Goal: Find contact information: Find contact information

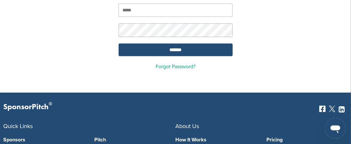
scroll to position [65, 0]
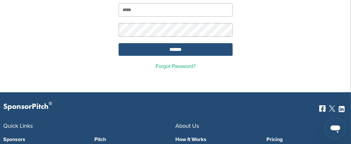
type input "**********"
click at [180, 44] on input "*******" at bounding box center [176, 49] width 114 height 13
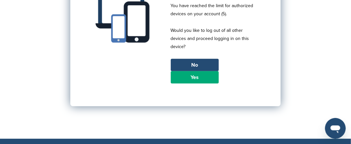
scroll to position [97, 0]
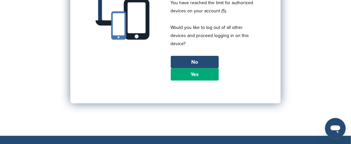
click at [200, 69] on link "Yes" at bounding box center [195, 74] width 48 height 12
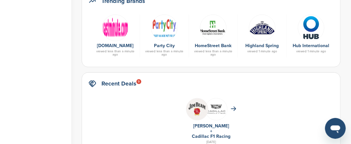
scroll to position [324, 0]
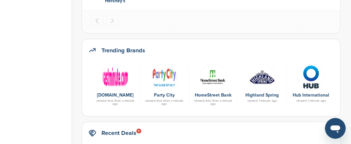
click at [213, 79] on img at bounding box center [213, 77] width 27 height 27
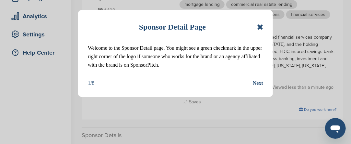
scroll to position [130, 0]
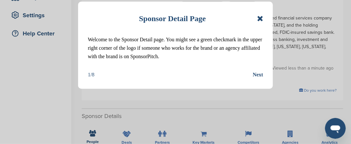
click at [257, 19] on icon at bounding box center [260, 19] width 6 height 8
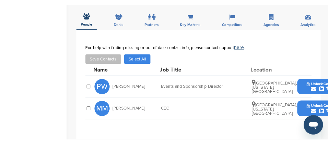
scroll to position [259, 0]
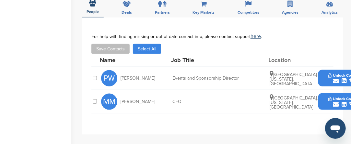
click at [324, 92] on button "Unlock Contact" at bounding box center [344, 101] width 48 height 19
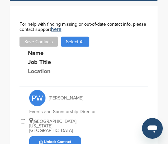
scroll to position [426, 0]
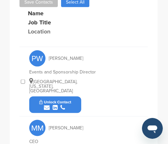
drag, startPoint x: 75, startPoint y: 110, endPoint x: 76, endPoint y: 106, distance: 4.0
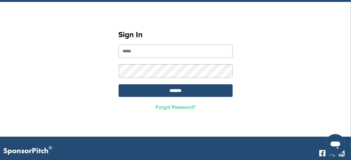
scroll to position [32, 0]
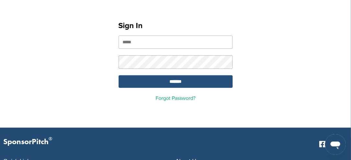
type input "**********"
click at [178, 76] on input "*******" at bounding box center [176, 82] width 114 height 13
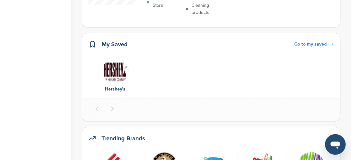
scroll to position [292, 0]
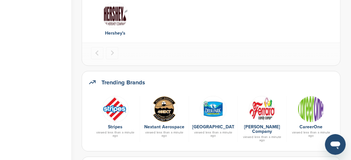
click at [211, 109] on img at bounding box center [213, 109] width 27 height 27
click at [210, 109] on img at bounding box center [213, 109] width 27 height 27
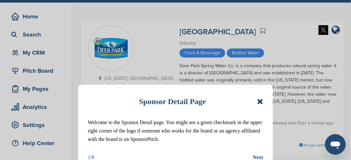
scroll to position [32, 0]
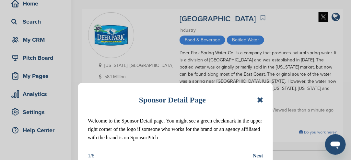
click at [261, 100] on icon at bounding box center [260, 100] width 6 height 8
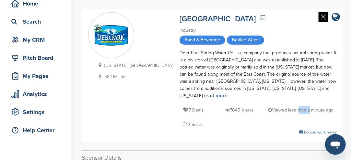
click at [268, 106] on p "Viewed less than a minute ago" at bounding box center [300, 110] width 65 height 8
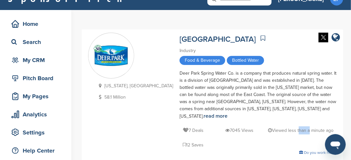
scroll to position [0, 0]
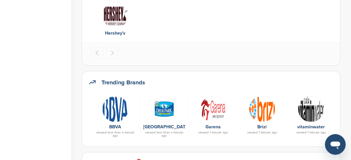
click at [312, 115] on img at bounding box center [311, 109] width 27 height 27
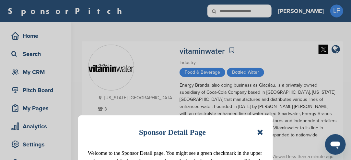
click at [259, 132] on icon at bounding box center [260, 133] width 6 height 8
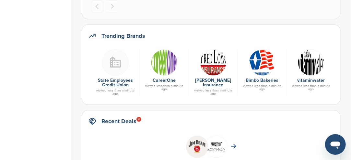
scroll to position [324, 0]
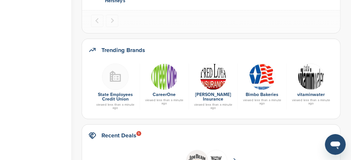
click at [263, 78] on img at bounding box center [262, 77] width 27 height 27
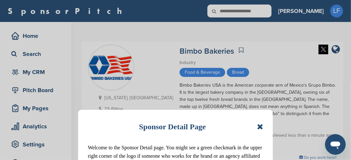
scroll to position [32, 0]
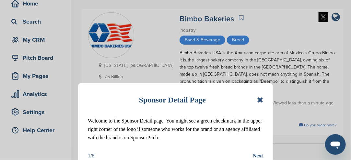
click at [262, 101] on icon at bounding box center [260, 100] width 6 height 8
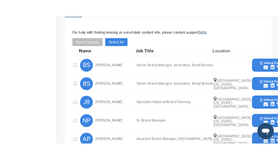
scroll to position [227, 0]
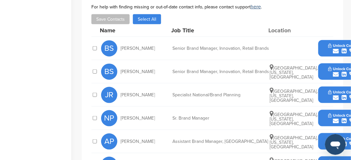
drag, startPoint x: 328, startPoint y: 68, endPoint x: 332, endPoint y: 69, distance: 4.3
click at [332, 72] on div "submit" at bounding box center [344, 75] width 32 height 6
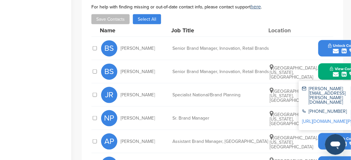
click at [333, 72] on icon "submit" at bounding box center [336, 75] width 6 height 6
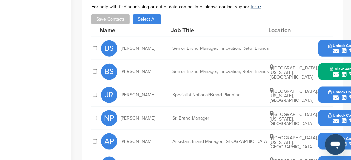
click at [331, 72] on div "submit" at bounding box center [344, 75] width 29 height 6
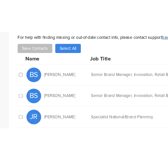
scroll to position [241, 0]
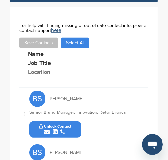
click at [75, 126] on button "Unlock Contact" at bounding box center [55, 129] width 48 height 19
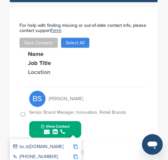
click at [76, 145] on img at bounding box center [75, 147] width 5 height 5
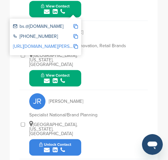
scroll to position [371, 0]
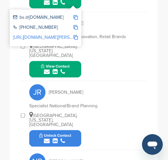
click at [70, 138] on div "submit" at bounding box center [55, 141] width 32 height 6
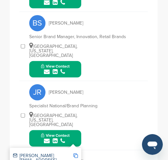
click at [75, 154] on img at bounding box center [75, 156] width 5 height 5
